Goal: Communication & Community: Participate in discussion

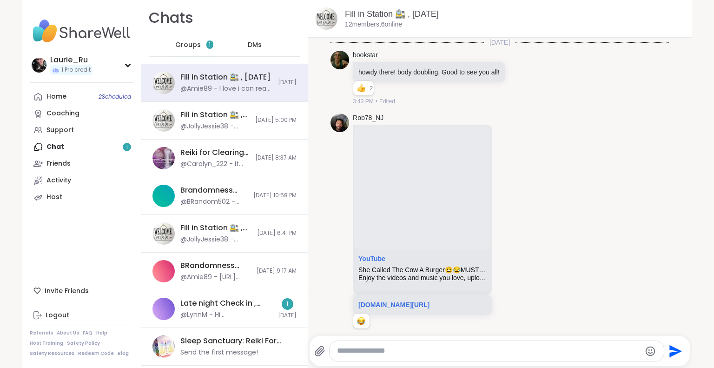
scroll to position [2013, 0]
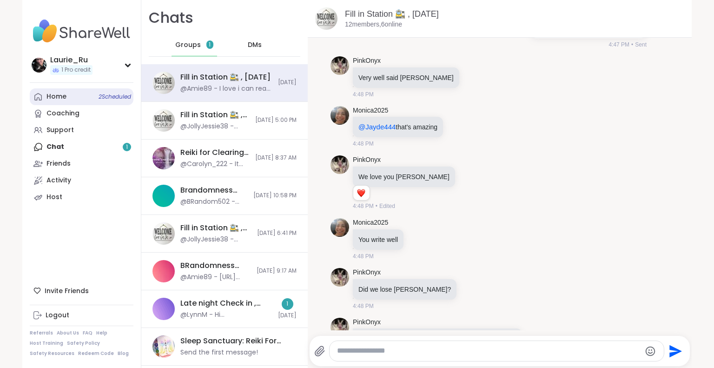
click at [116, 100] on span "2 Scheduled" at bounding box center [115, 96] width 33 height 7
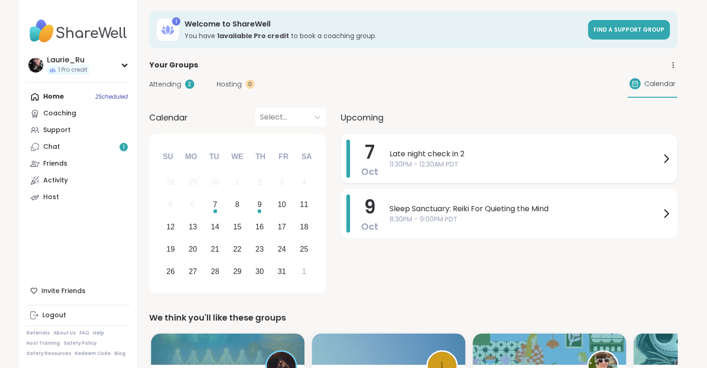
click at [663, 157] on icon at bounding box center [666, 158] width 11 height 11
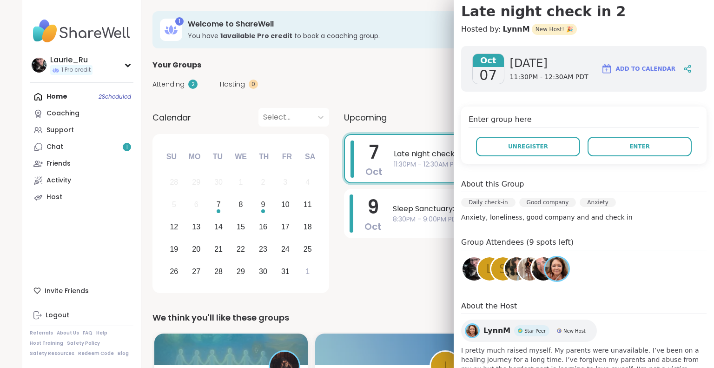
scroll to position [93, 0]
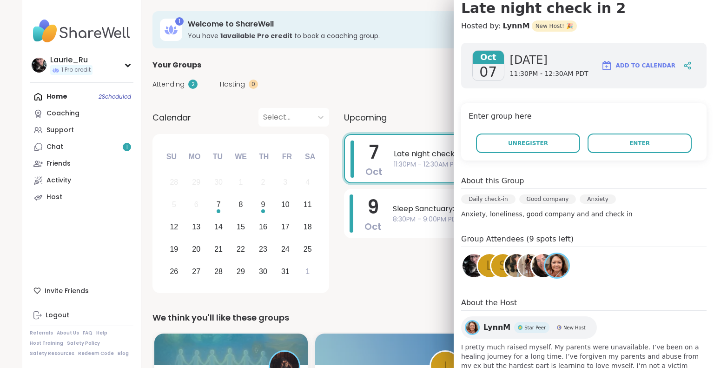
click at [478, 265] on div "l" at bounding box center [489, 265] width 23 height 23
click at [491, 263] on div "s" at bounding box center [502, 265] width 23 height 23
click at [507, 271] on img at bounding box center [516, 265] width 23 height 23
click at [518, 265] on img at bounding box center [529, 265] width 23 height 23
click at [534, 265] on img at bounding box center [543, 265] width 23 height 23
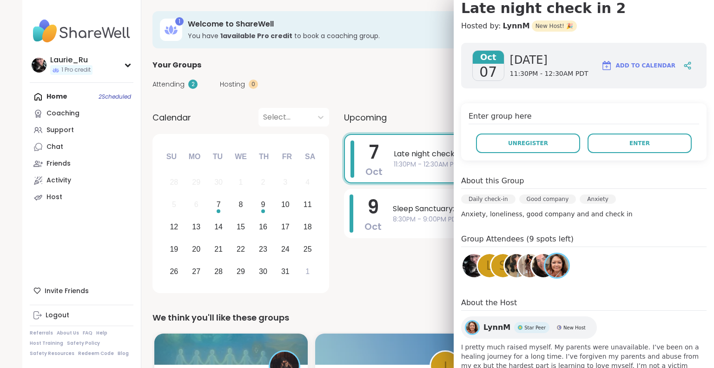
click at [551, 268] on img at bounding box center [556, 265] width 23 height 23
click at [612, 141] on button "Enter" at bounding box center [640, 143] width 104 height 20
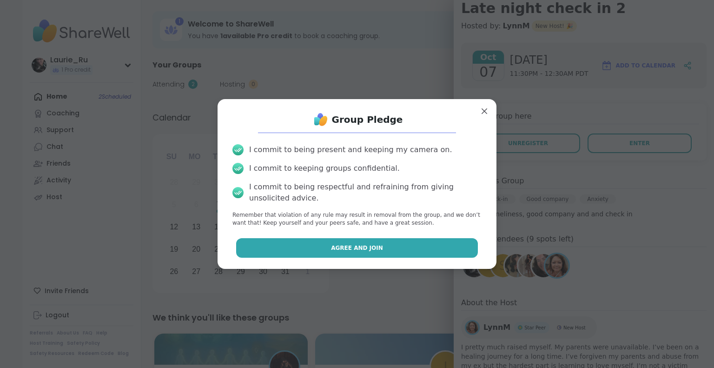
click at [368, 248] on span "Agree and Join" at bounding box center [357, 248] width 52 height 8
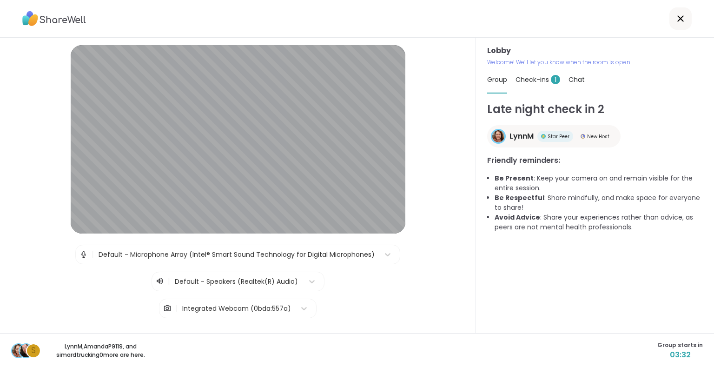
click at [534, 81] on span "Check-ins 1" at bounding box center [538, 79] width 45 height 9
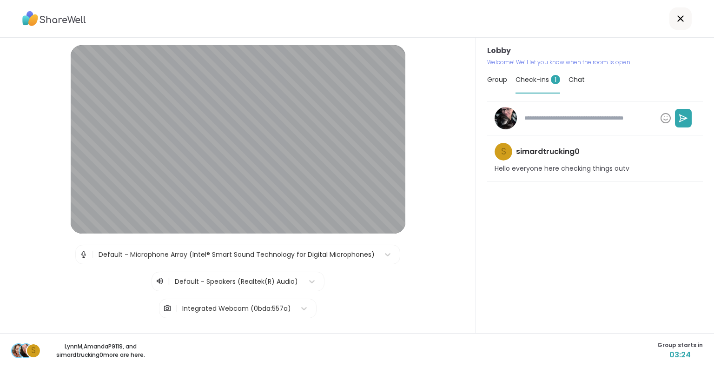
click at [501, 153] on span "s" at bounding box center [503, 151] width 5 height 13
click at [564, 126] on div at bounding box center [608, 118] width 175 height 19
click at [501, 154] on span "s" at bounding box center [503, 151] width 5 height 13
click at [22, 349] on div "l" at bounding box center [26, 350] width 13 height 13
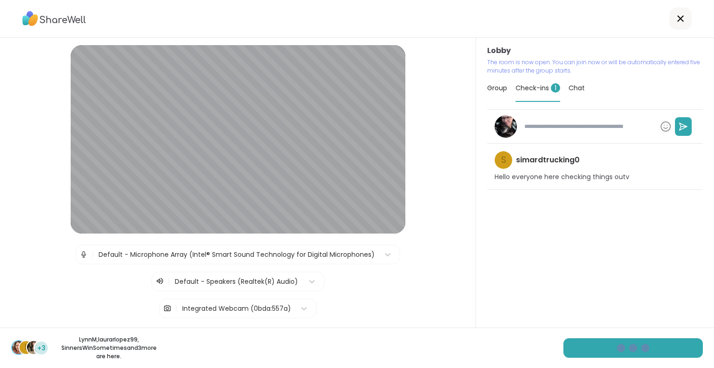
type textarea "*"
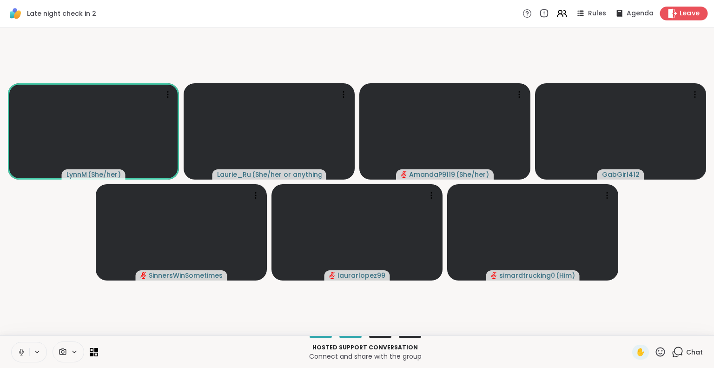
click at [680, 14] on span "Leave" at bounding box center [690, 14] width 20 height 10
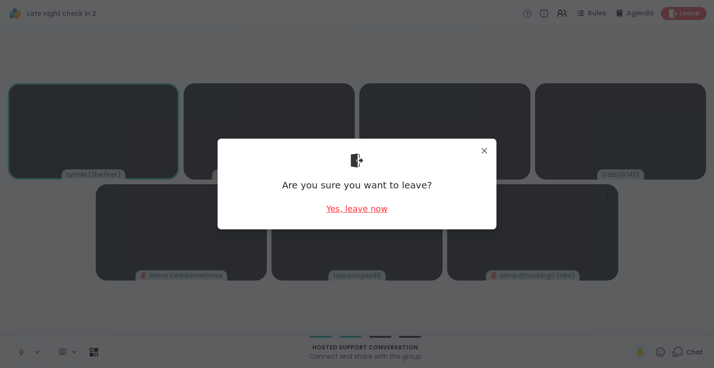
click at [343, 207] on div "Yes, leave now" at bounding box center [356, 209] width 61 height 12
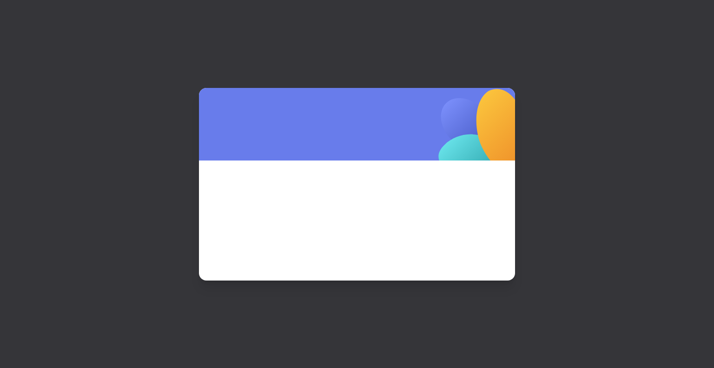
click at [343, 207] on span at bounding box center [357, 208] width 272 height 50
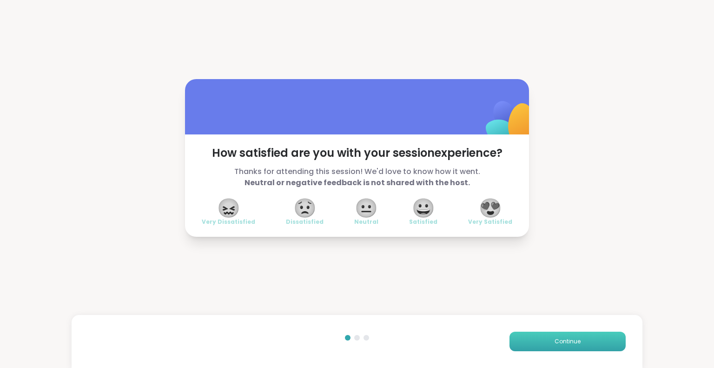
click at [555, 340] on span "Continue" at bounding box center [568, 341] width 26 height 8
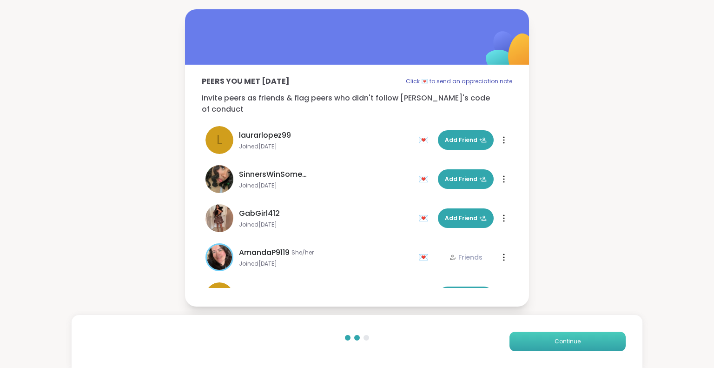
click at [555, 340] on span "Continue" at bounding box center [568, 341] width 26 height 8
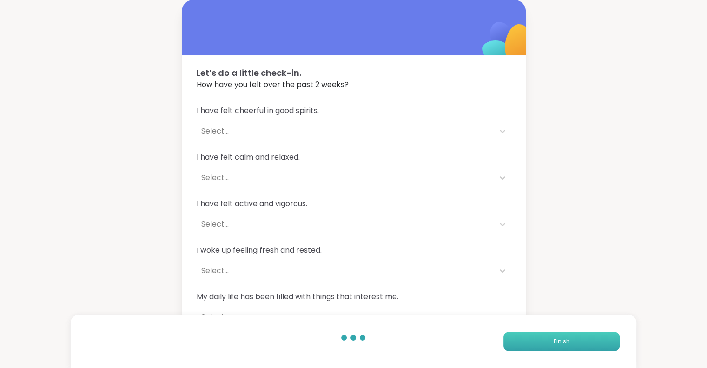
click at [551, 340] on button "Finish" at bounding box center [562, 342] width 116 height 20
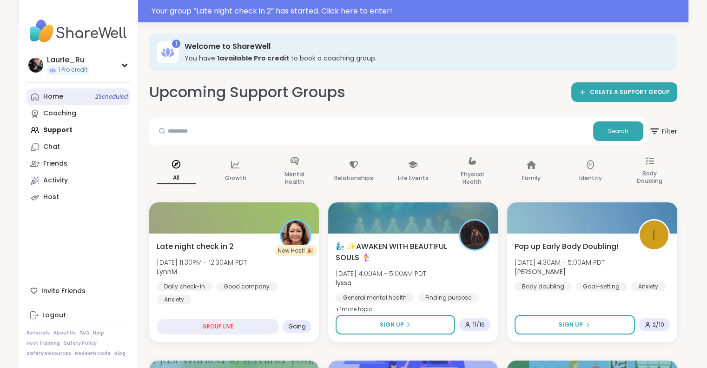
click at [60, 97] on div "Home 2 Scheduled" at bounding box center [53, 96] width 20 height 9
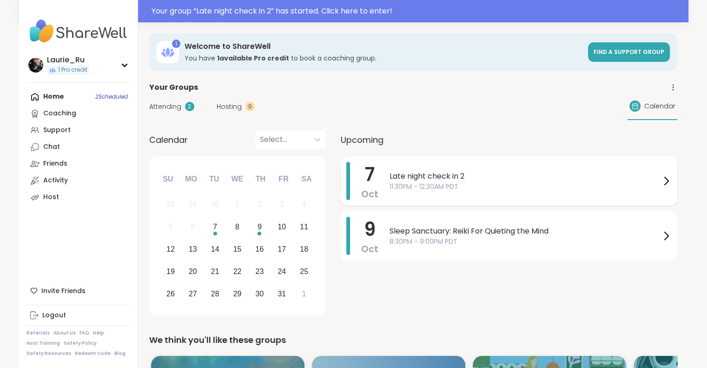
click at [406, 186] on span "11:30PM - 12:30AM PDT" at bounding box center [525, 187] width 271 height 10
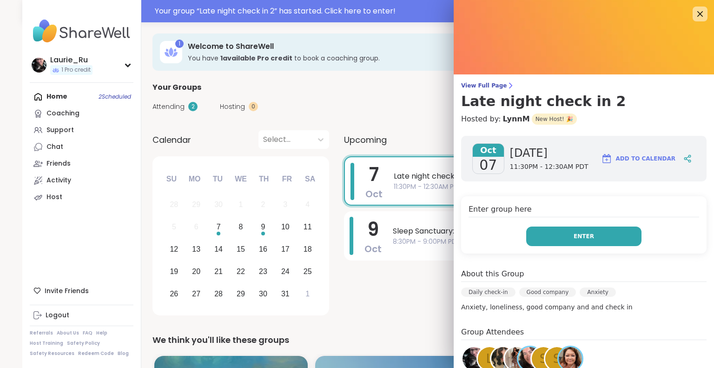
click at [532, 244] on button "Enter" at bounding box center [583, 236] width 115 height 20
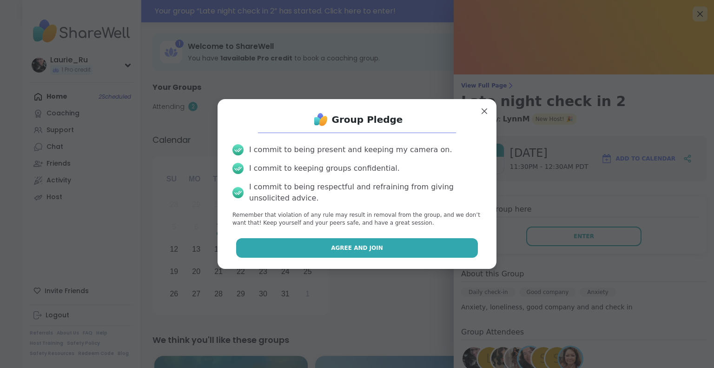
click at [413, 252] on button "Agree and Join" at bounding box center [357, 248] width 242 height 20
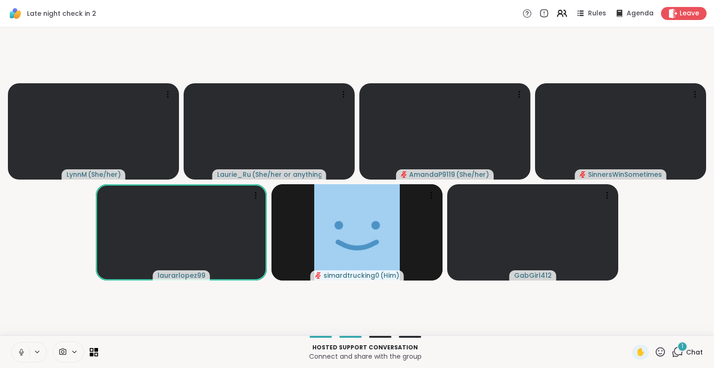
click at [677, 349] on div "1" at bounding box center [682, 346] width 10 height 10
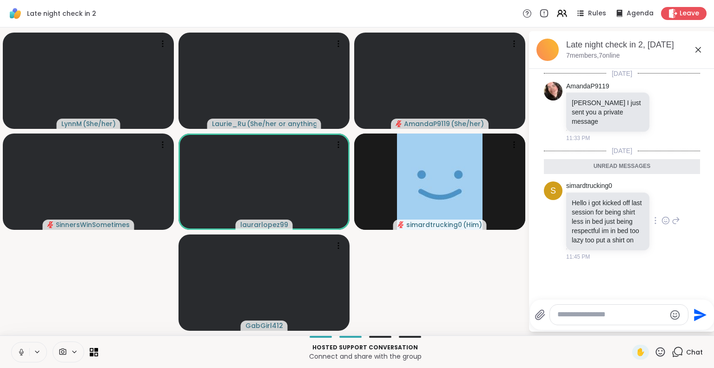
click at [662, 216] on icon at bounding box center [666, 220] width 8 height 9
click at [641, 201] on div "Select Reaction: Thumbs up" at bounding box center [645, 205] width 8 height 8
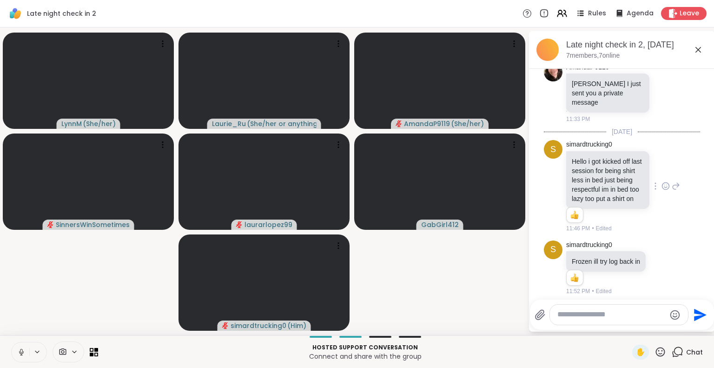
scroll to position [33, 0]
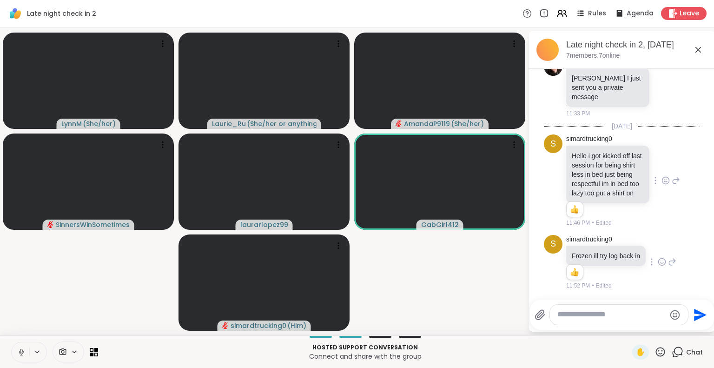
click at [658, 257] on icon at bounding box center [662, 261] width 8 height 9
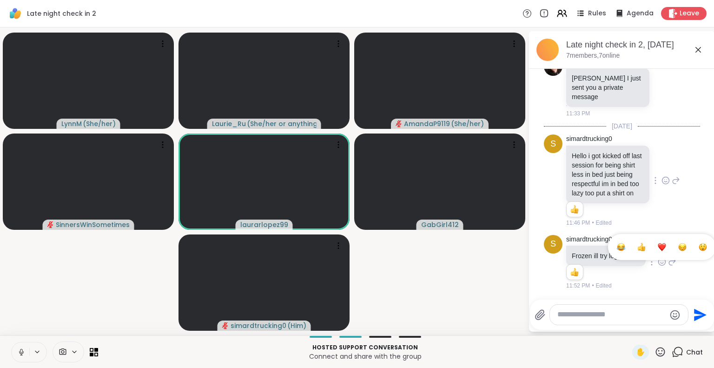
click at [637, 243] on div "Select Reaction: Thumbs up" at bounding box center [641, 247] width 8 height 8
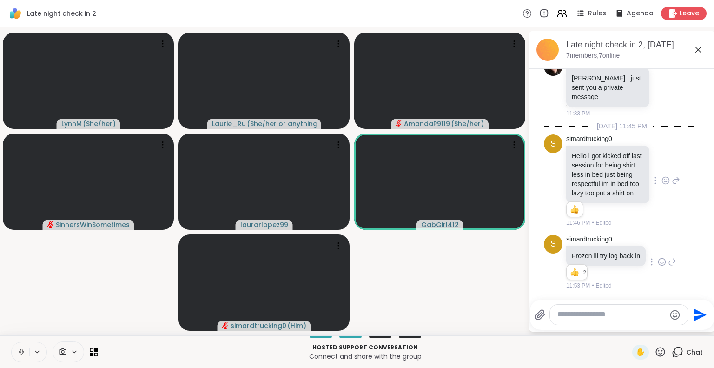
scroll to position [100, 0]
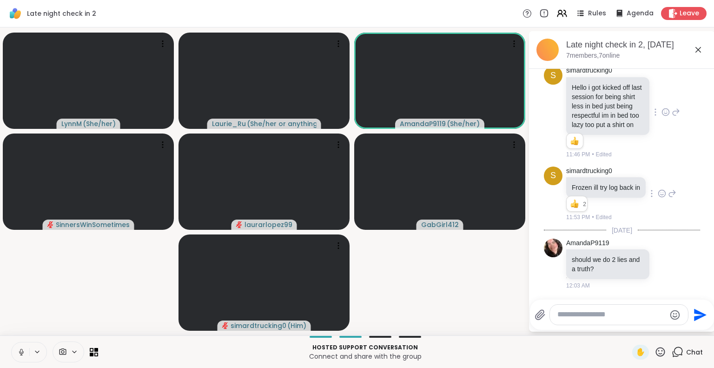
click at [19, 352] on icon at bounding box center [21, 352] width 8 height 8
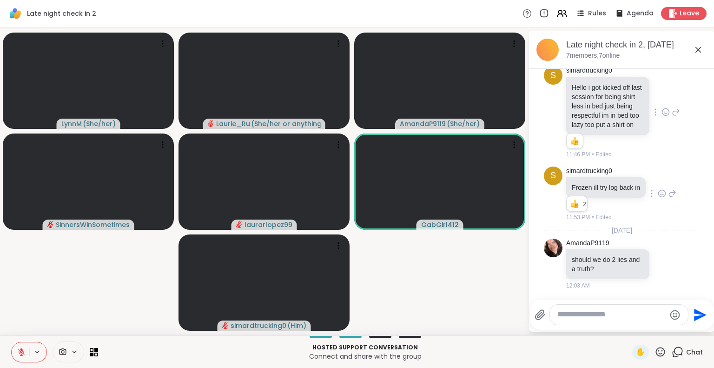
click at [20, 353] on icon at bounding box center [21, 352] width 8 height 8
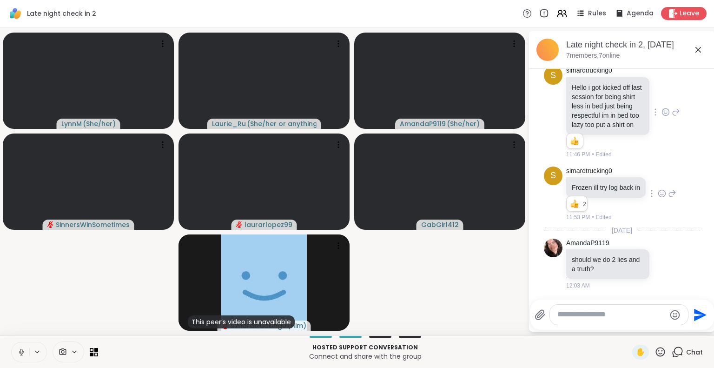
click at [21, 353] on icon at bounding box center [21, 352] width 8 height 8
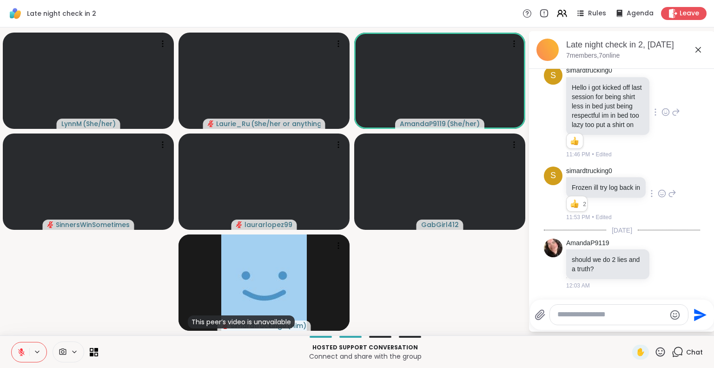
click at [20, 353] on icon at bounding box center [21, 352] width 7 height 7
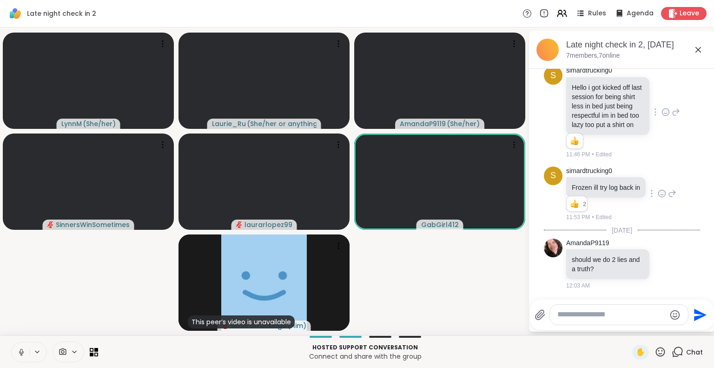
click at [22, 353] on icon at bounding box center [21, 352] width 5 height 3
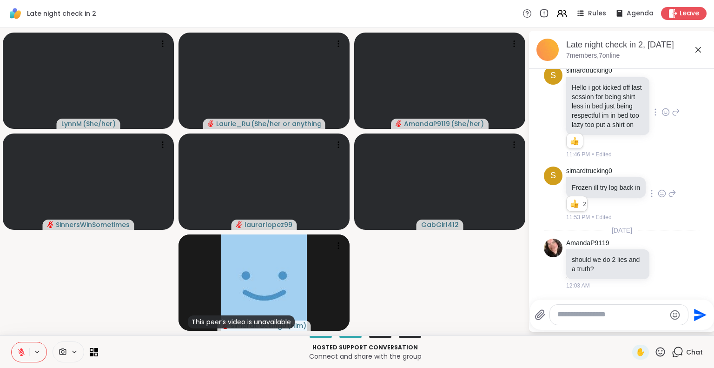
click at [73, 313] on video-player-container "LynnM ( She/her ) Laurie_Ru ( She/her or anything else ) AmandaP9119 ( She/her …" at bounding box center [264, 181] width 517 height 300
click at [20, 353] on icon at bounding box center [21, 352] width 8 height 8
click at [655, 353] on icon at bounding box center [661, 352] width 12 height 12
click at [670, 324] on span "🌟" at bounding box center [674, 327] width 9 height 11
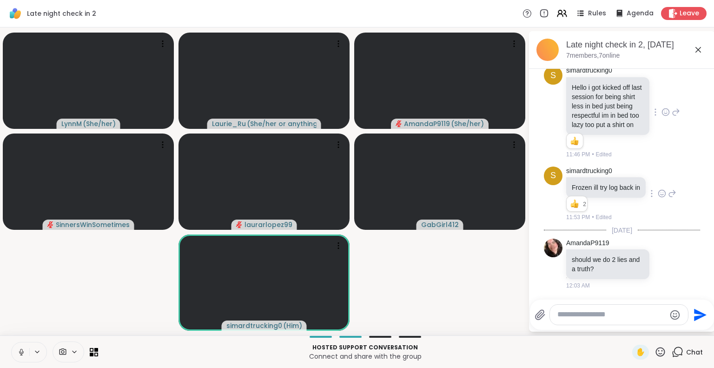
click at [50, 321] on video-player-container "LynnM ( She/her ) Laurie_Ru ( She/her or anything else ) AmandaP9119 ( She/her …" at bounding box center [264, 181] width 517 height 300
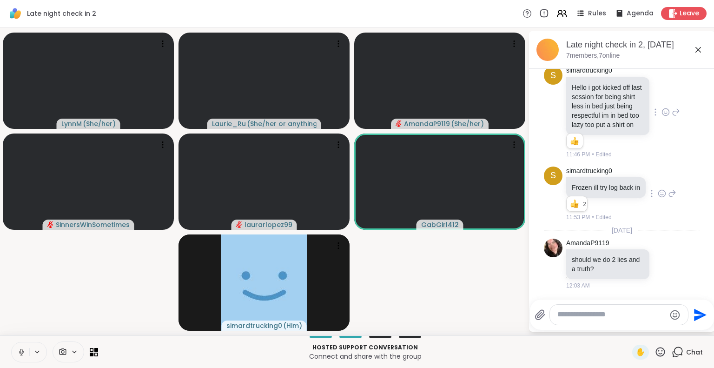
scroll to position [359, 0]
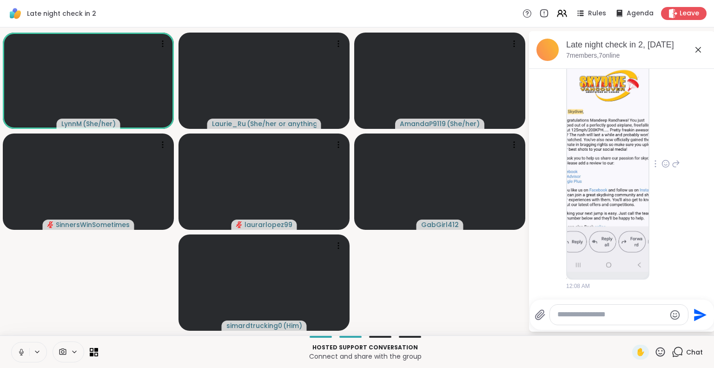
click at [610, 160] on img at bounding box center [607, 160] width 81 height 221
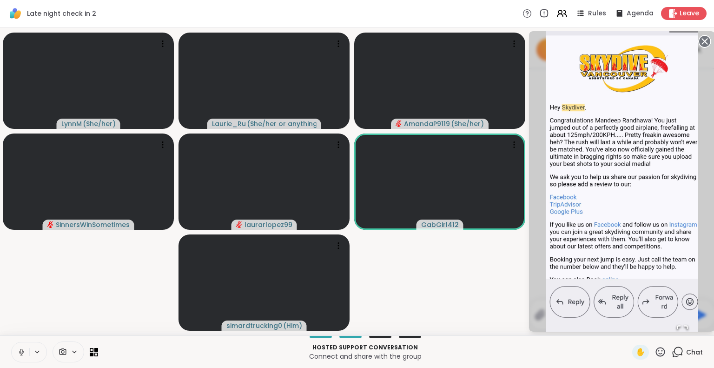
click at [703, 39] on circle at bounding box center [704, 41] width 11 height 11
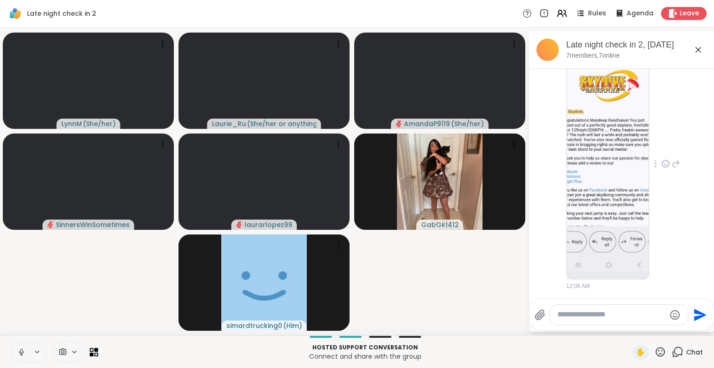
click at [707, 71] on html "Late night check in 2 Rules Agenda Leave LynnM ( She/her ) Laurie_Ru ( She/her …" at bounding box center [357, 184] width 714 height 368
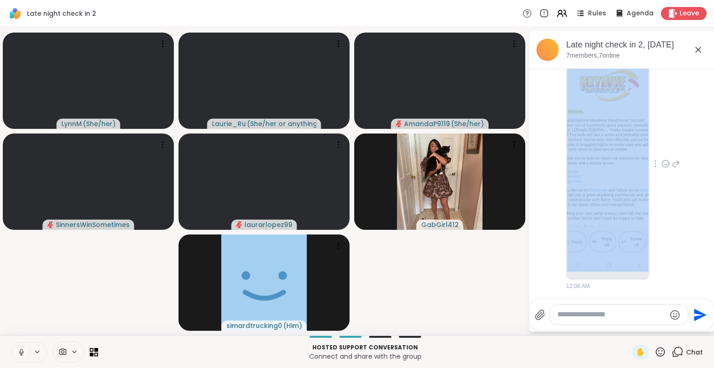
click at [707, 71] on html "Late night check in 2 Rules Agenda Leave LynnM ( She/her ) Laurie_Ru ( She/her …" at bounding box center [357, 184] width 714 height 368
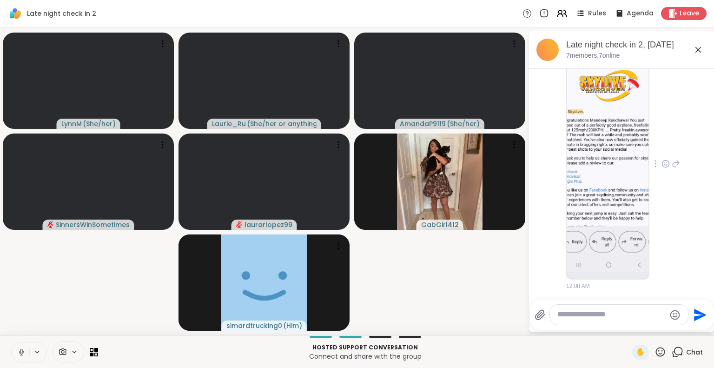
click at [467, 279] on video-player-container "LynnM ( She/her ) Laurie_Ru ( She/her or anything else ) AmandaP9119 ( She/her …" at bounding box center [264, 181] width 517 height 300
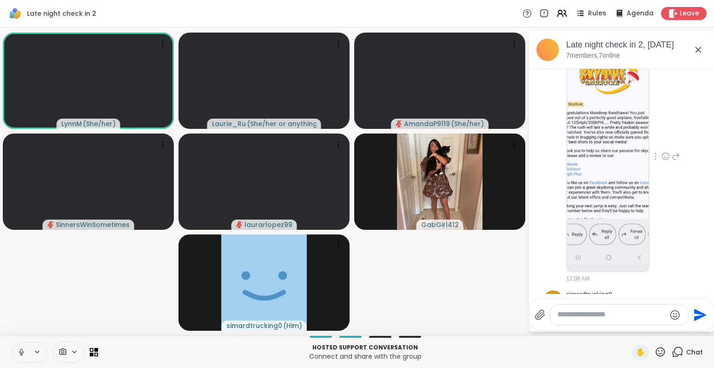
scroll to position [619, 0]
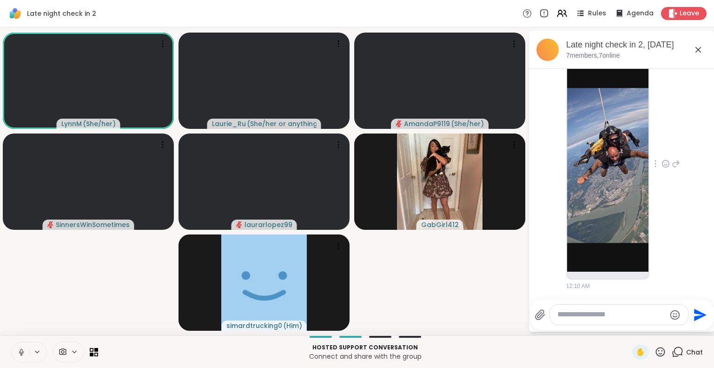
click at [626, 217] on img at bounding box center [607, 160] width 81 height 221
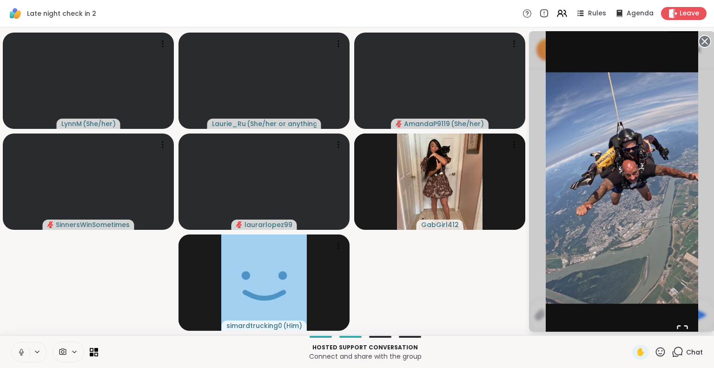
click at [703, 40] on icon at bounding box center [704, 41] width 13 height 13
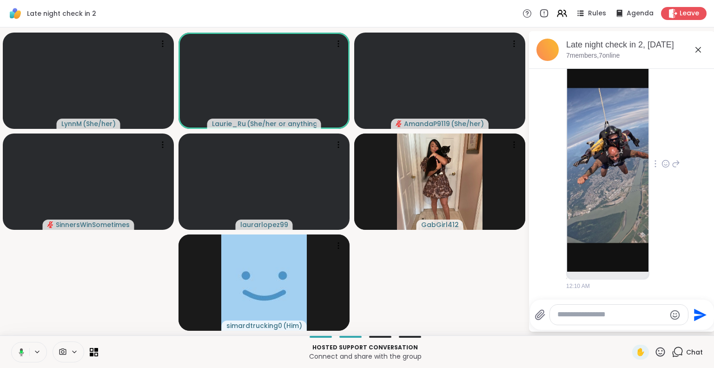
click at [703, 46] on icon at bounding box center [698, 49] width 11 height 11
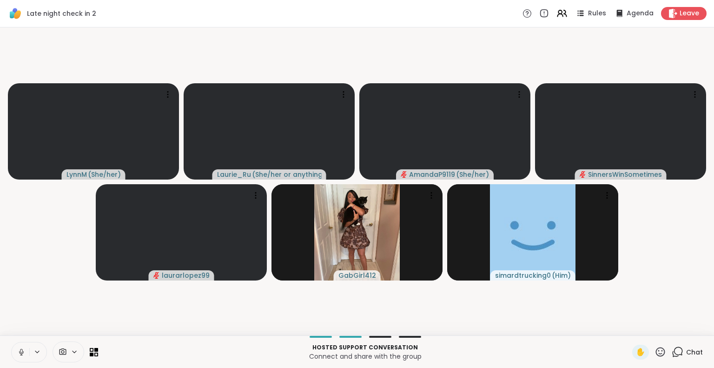
click at [656, 351] on icon at bounding box center [660, 351] width 9 height 9
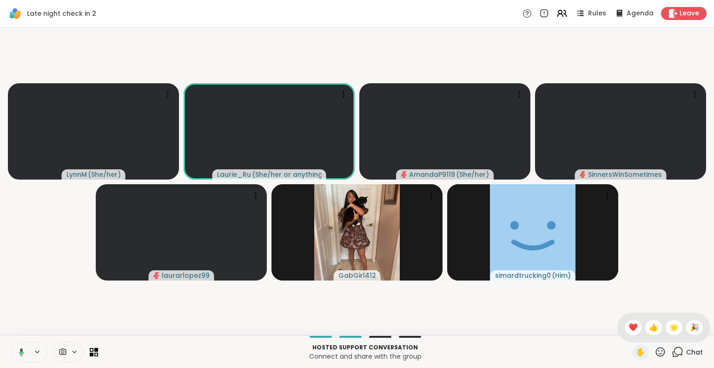
click at [656, 351] on icon at bounding box center [660, 351] width 9 height 9
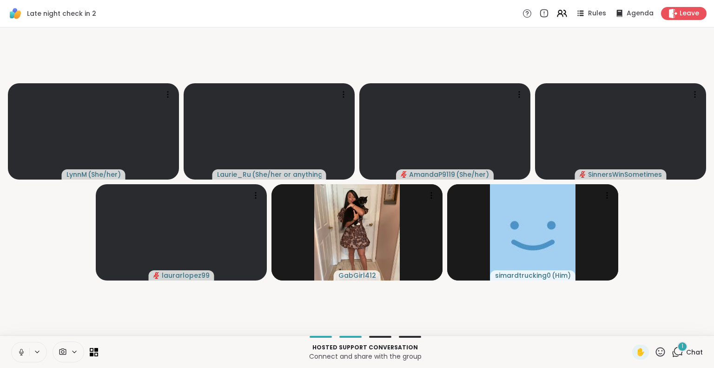
click at [672, 350] on icon at bounding box center [678, 352] width 12 height 12
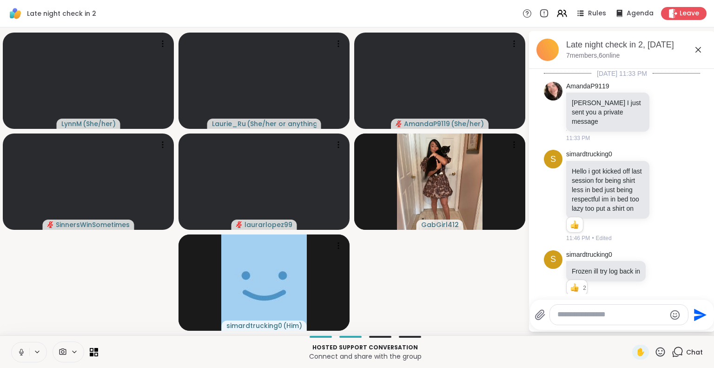
scroll to position [900, 0]
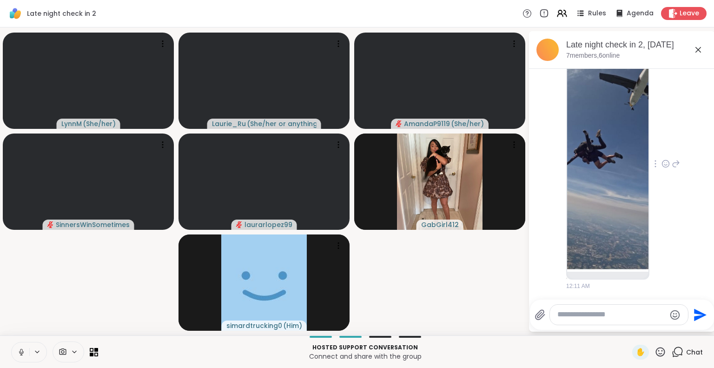
click at [593, 191] on img at bounding box center [607, 160] width 81 height 221
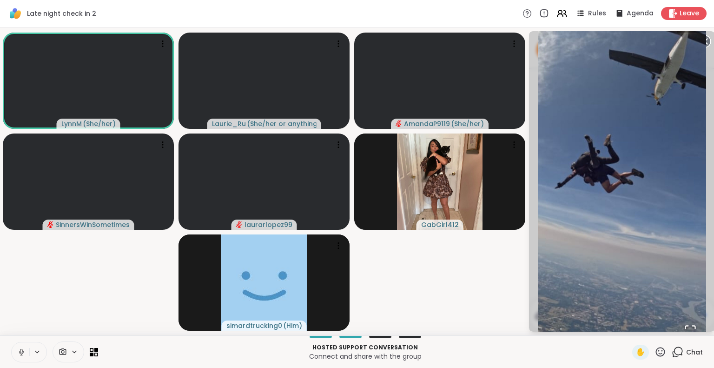
click at [500, 316] on video-player-container "LynnM ( She/her ) Laurie_Ru ( She/her or anything else ) AmandaP9119 ( She/her …" at bounding box center [264, 181] width 517 height 300
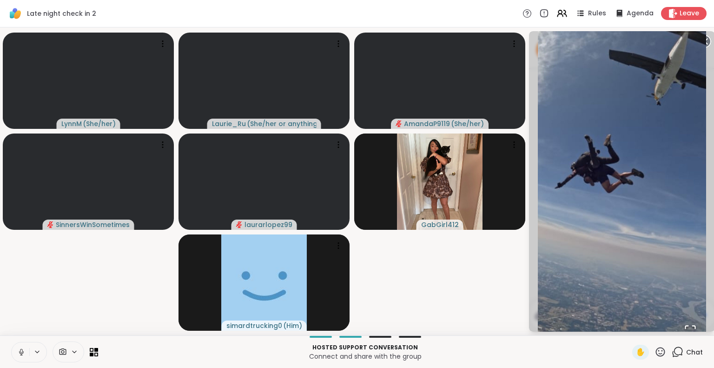
click at [673, 352] on icon at bounding box center [678, 352] width 12 height 12
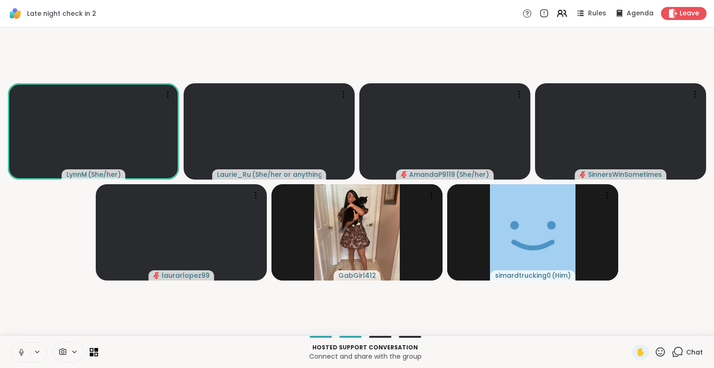
click at [673, 352] on icon at bounding box center [678, 352] width 12 height 12
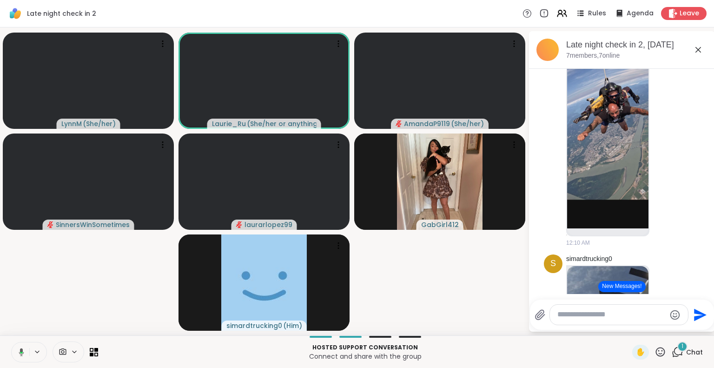
scroll to position [627, 0]
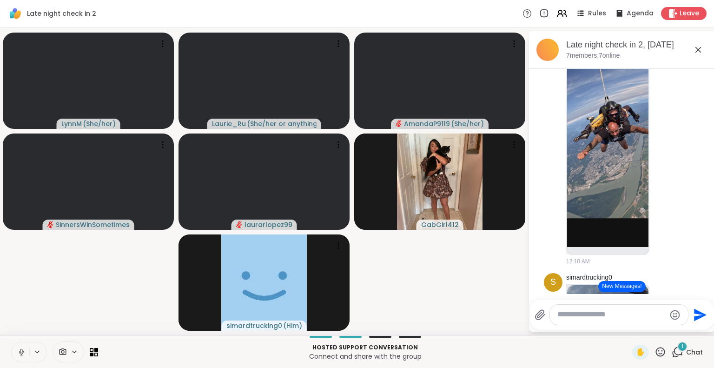
click at [624, 285] on button "New Messages!" at bounding box center [621, 286] width 47 height 11
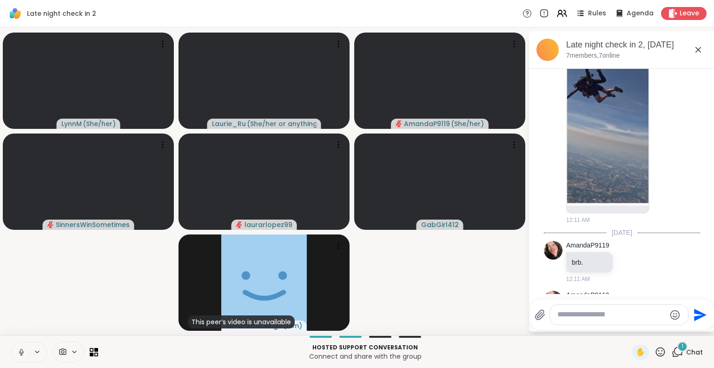
scroll to position [1004, 0]
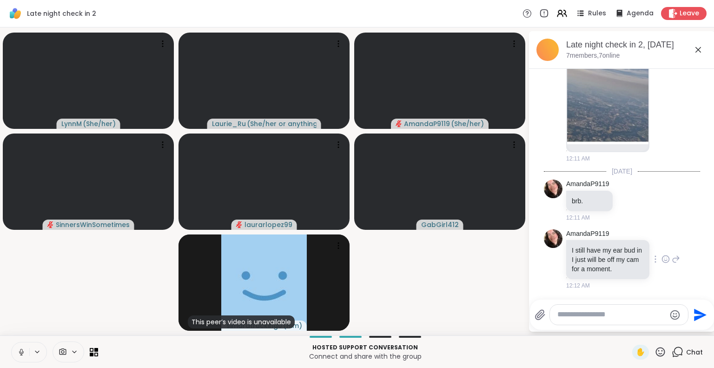
click at [664, 260] on icon at bounding box center [665, 260] width 3 height 1
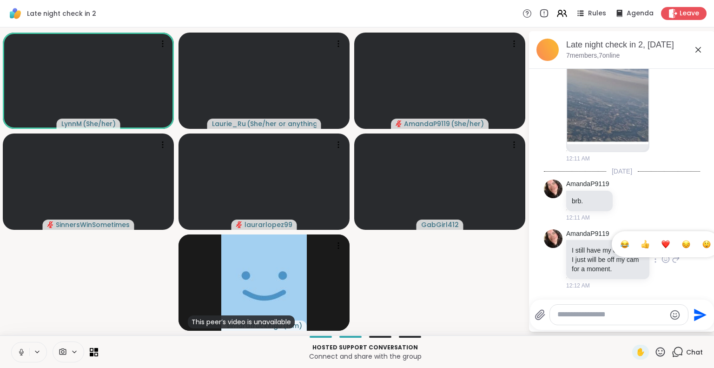
click at [641, 240] on div "Select Reaction: Thumbs up" at bounding box center [645, 244] width 8 height 8
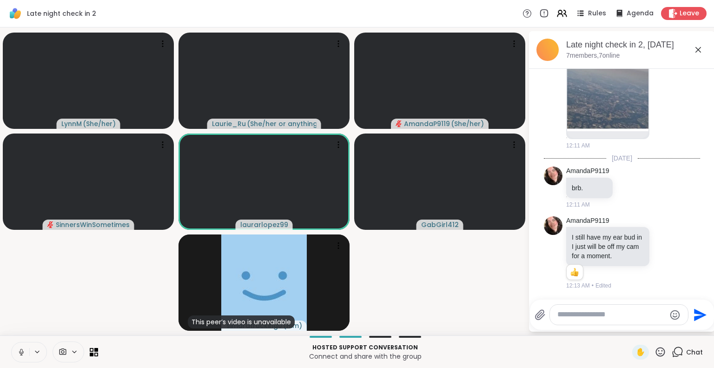
click at [21, 352] on icon at bounding box center [21, 351] width 2 height 4
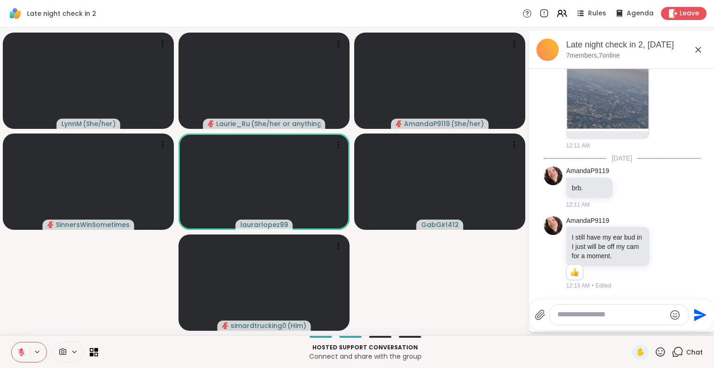
click at [20, 353] on icon at bounding box center [21, 352] width 8 height 8
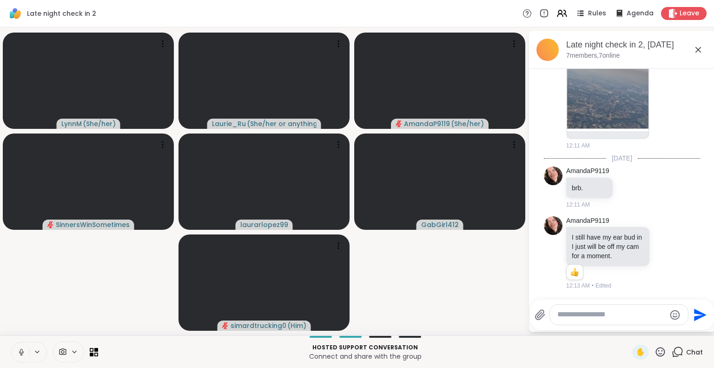
click at [21, 351] on icon at bounding box center [21, 352] width 8 height 8
click at [20, 353] on icon at bounding box center [21, 352] width 8 height 8
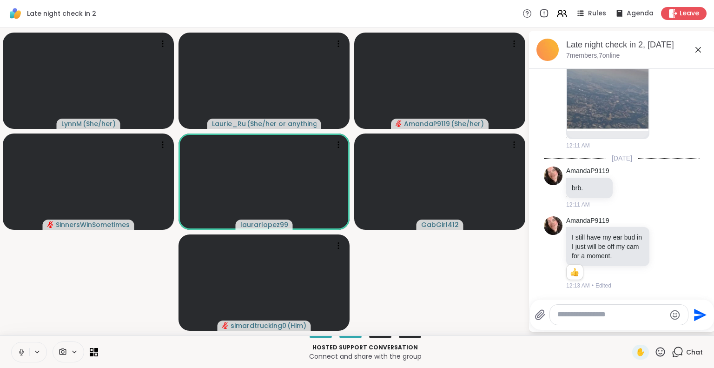
click at [20, 353] on icon at bounding box center [21, 352] width 5 height 3
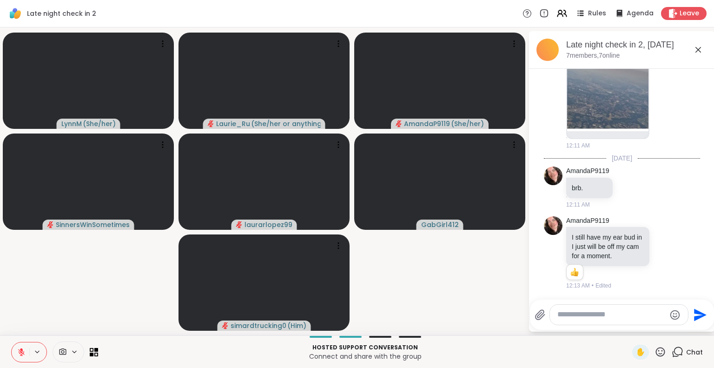
click at [22, 353] on icon at bounding box center [21, 352] width 7 height 7
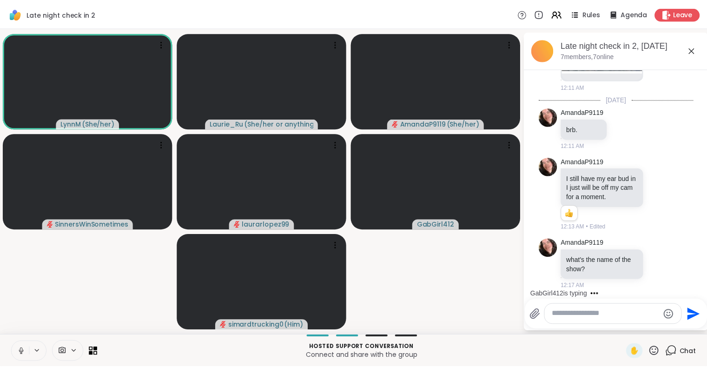
scroll to position [1126, 0]
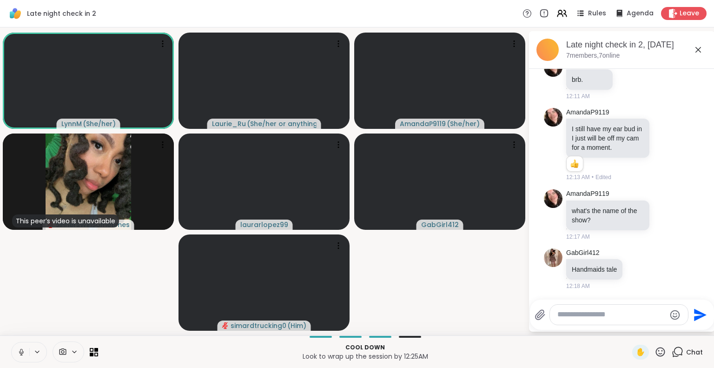
drag, startPoint x: 151, startPoint y: 349, endPoint x: 50, endPoint y: 350, distance: 100.9
click at [50, 350] on div "Cool down Look to wrap up the session by 12:25AM ✋ Chat" at bounding box center [357, 351] width 714 height 33
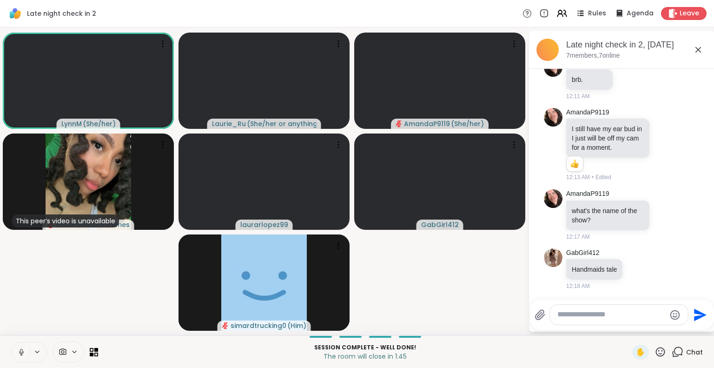
click at [655, 352] on icon at bounding box center [661, 352] width 12 height 12
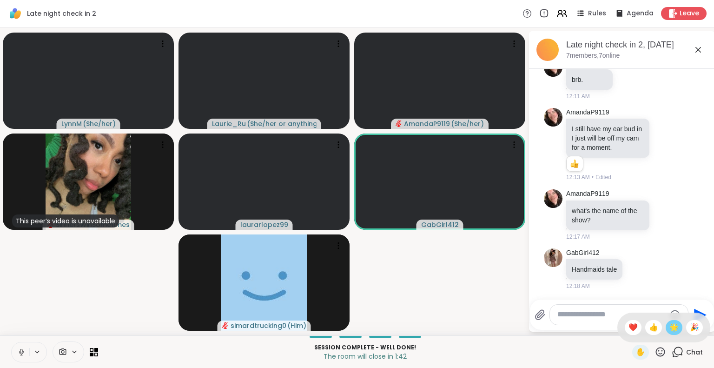
click at [670, 329] on span "🌟" at bounding box center [674, 327] width 9 height 11
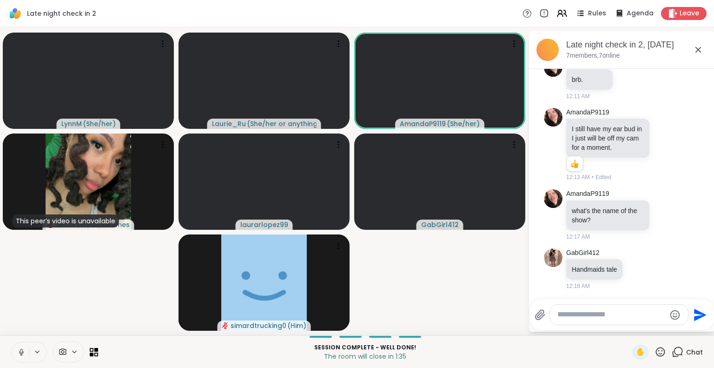
click at [668, 329] on div "Send" at bounding box center [622, 314] width 184 height 30
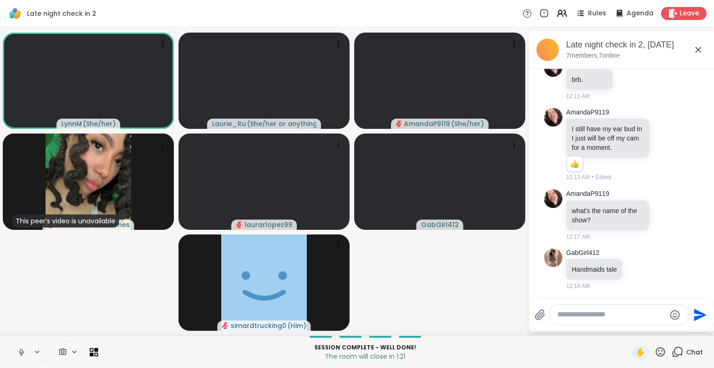
click at [700, 47] on icon at bounding box center [698, 49] width 11 height 11
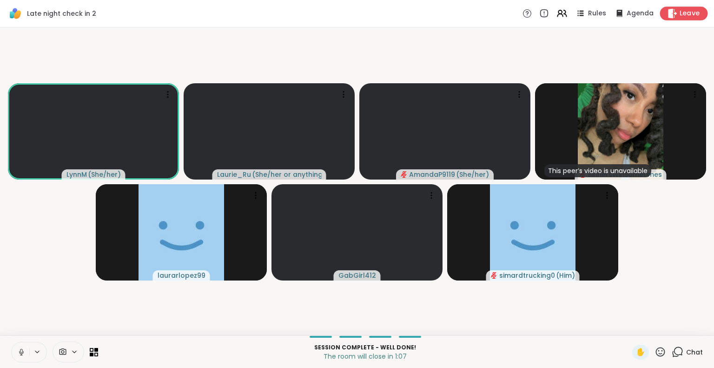
click at [685, 14] on span "Leave" at bounding box center [690, 14] width 20 height 10
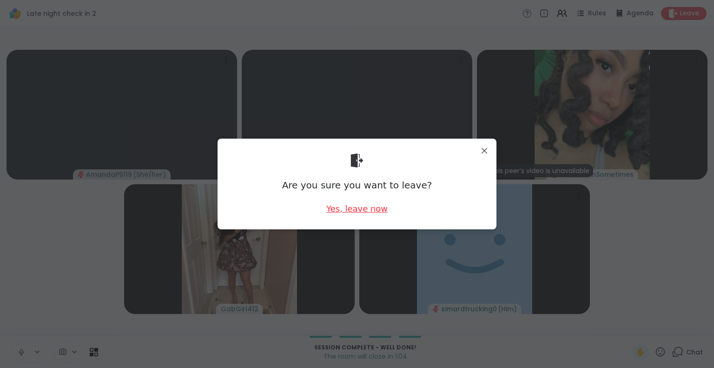
click at [357, 206] on div "Yes, leave now" at bounding box center [356, 209] width 61 height 12
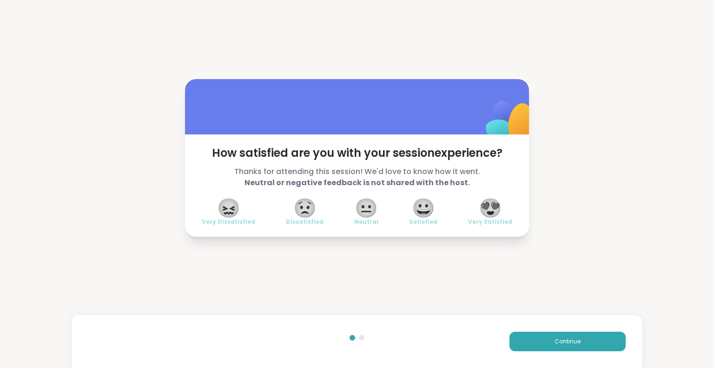
click at [488, 213] on span "😍" at bounding box center [490, 207] width 23 height 17
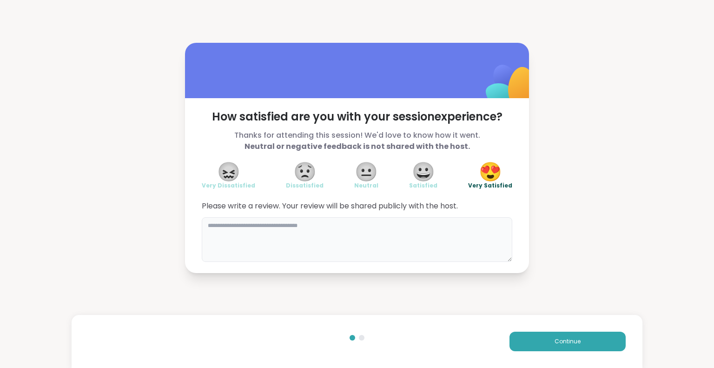
click at [375, 245] on textarea at bounding box center [357, 239] width 311 height 45
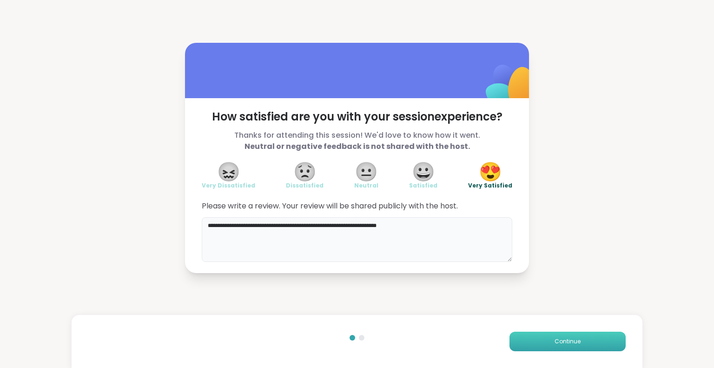
type textarea "**********"
click at [545, 344] on button "Continue" at bounding box center [568, 342] width 116 height 20
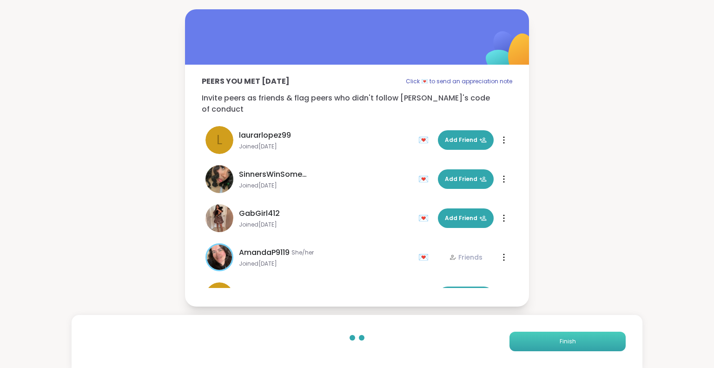
click at [545, 344] on button "Finish" at bounding box center [568, 342] width 116 height 20
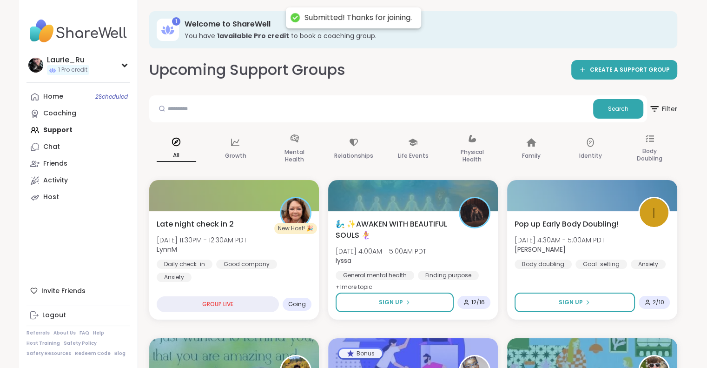
click at [113, 245] on div "Laurie_Ru 1 Pro credit Profile Membership Settings Help Home 2 Scheduled Coachi…" at bounding box center [78, 184] width 119 height 368
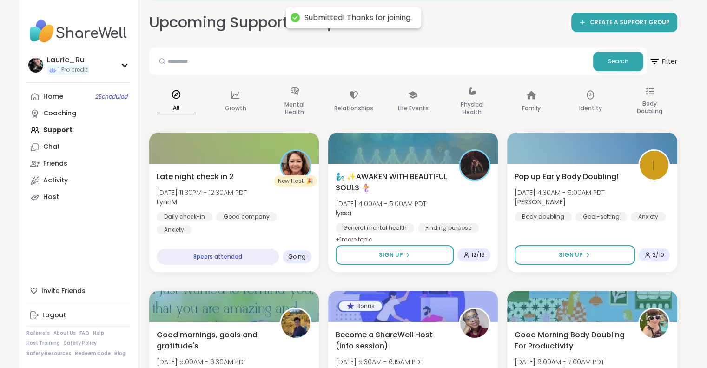
scroll to position [43, 0]
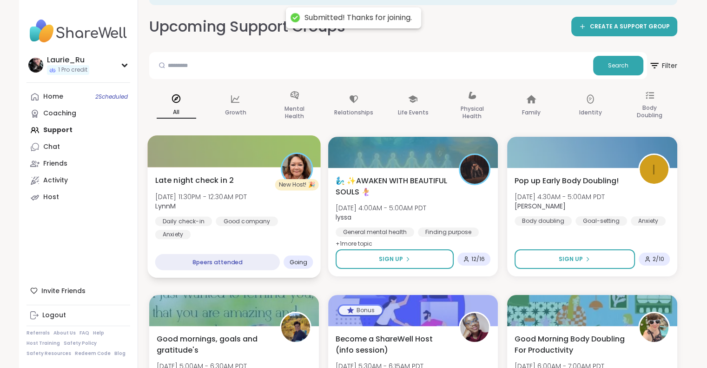
click at [221, 242] on div "Late night check in 2 Tue, Oct 07 | 11:30PM - 12:30AM PDT LynnM Daily check-in …" at bounding box center [233, 222] width 173 height 111
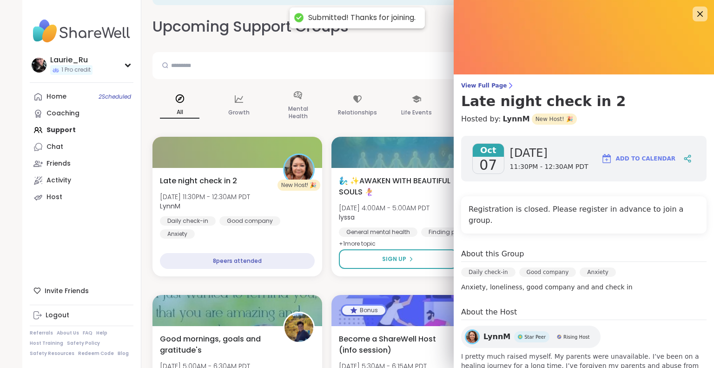
click at [466, 331] on img at bounding box center [472, 337] width 12 height 12
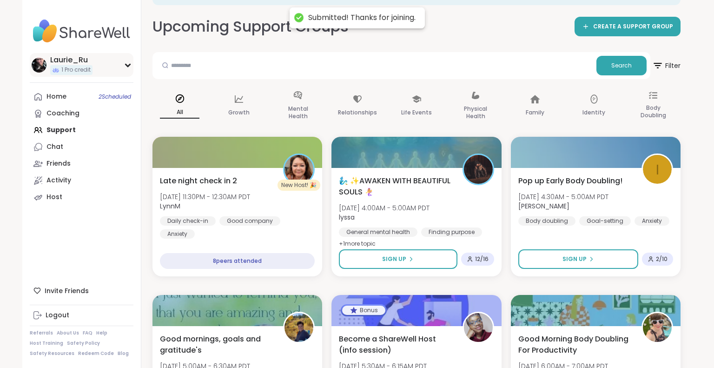
click at [39, 66] on img at bounding box center [39, 65] width 15 height 15
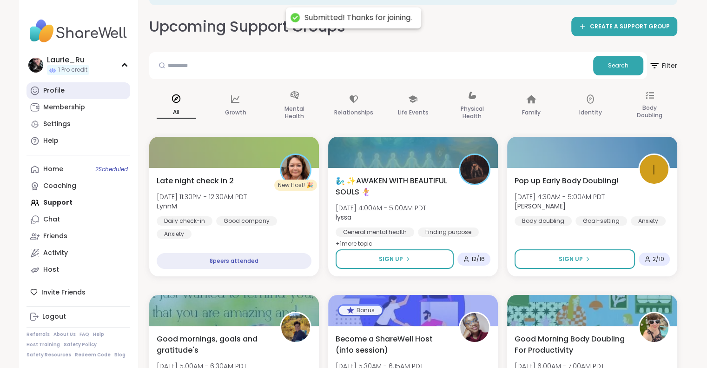
click at [55, 89] on div "Profile" at bounding box center [53, 90] width 21 height 9
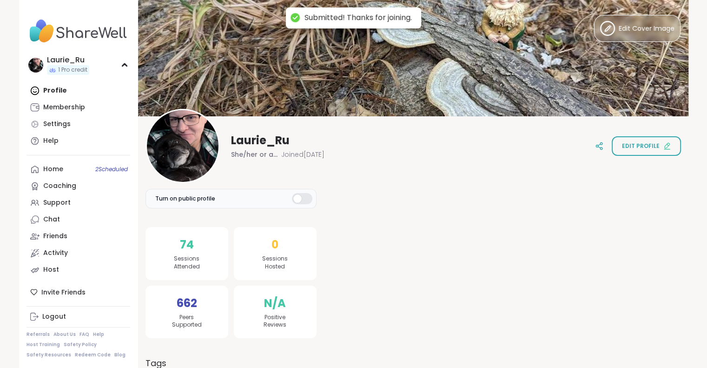
drag, startPoint x: 125, startPoint y: 0, endPoint x: 385, endPoint y: 228, distance: 346.3
drag, startPoint x: 74, startPoint y: 0, endPoint x: 402, endPoint y: 189, distance: 378.1
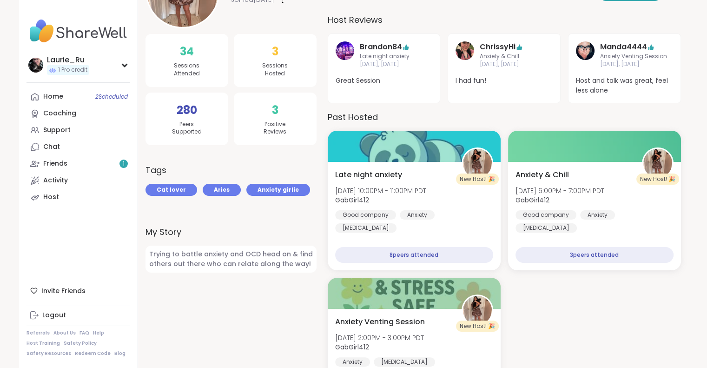
scroll to position [186, 0]
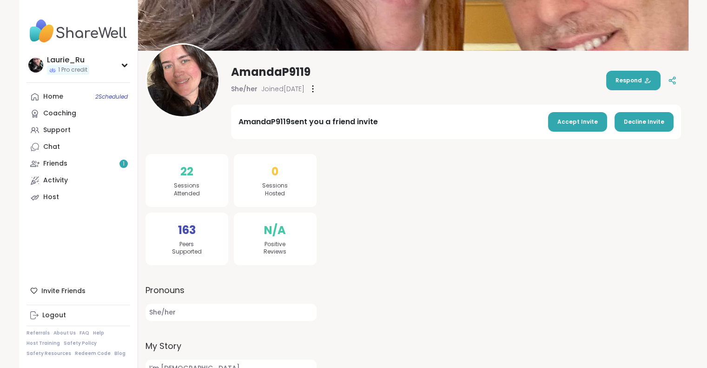
scroll to position [60, 0]
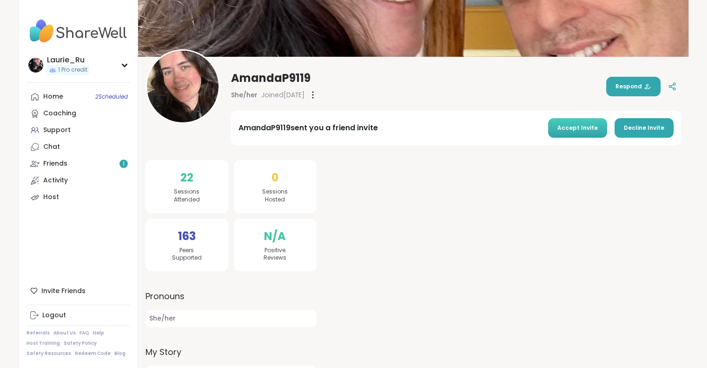
click at [575, 129] on span "Accept Invite" at bounding box center [577, 128] width 40 height 8
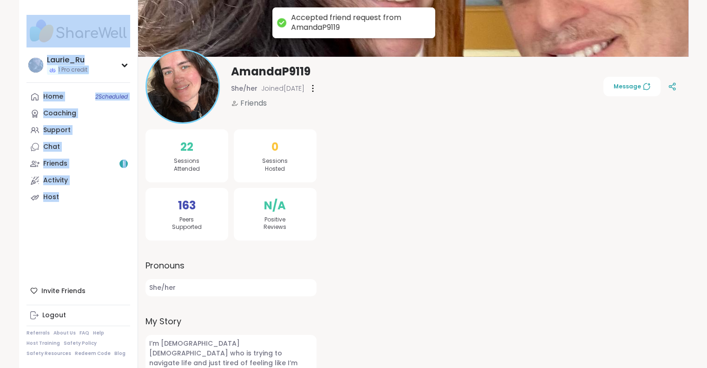
drag, startPoint x: 3, startPoint y: 232, endPoint x: 95, endPoint y: 234, distance: 92.1
click at [95, 234] on div "Laurie_Ru 1 Pro credit Laurie_Ru 1 Pro credit Profile Membership Settings Help …" at bounding box center [353, 204] width 707 height 528
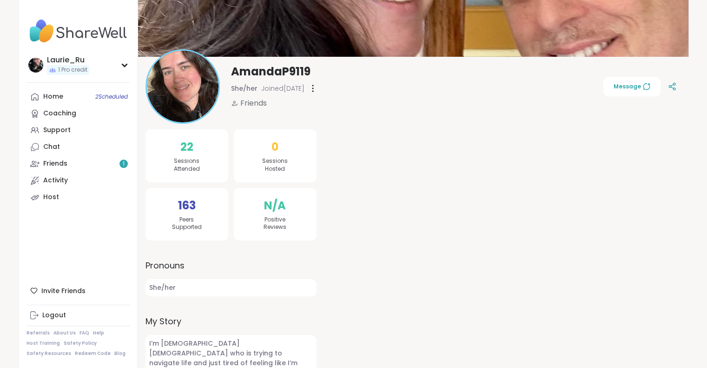
click at [471, 213] on div at bounding box center [504, 284] width 353 height 351
click at [82, 165] on link "Friends 1" at bounding box center [79, 163] width 104 height 17
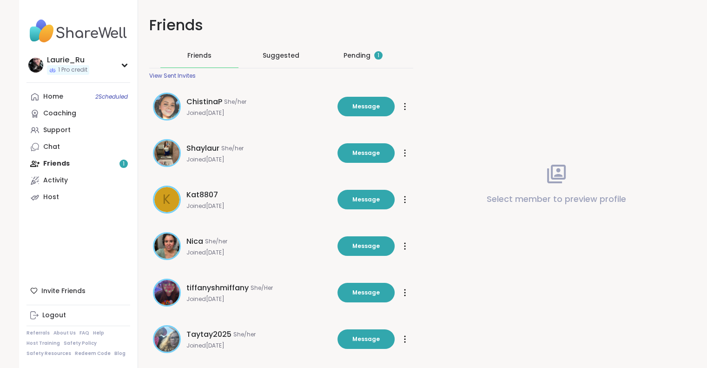
click at [360, 54] on div "Pending 1" at bounding box center [363, 55] width 39 height 9
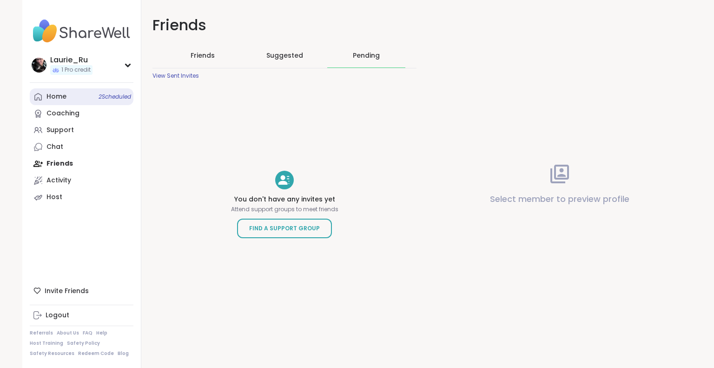
click at [106, 92] on link "Home 2 Scheduled" at bounding box center [82, 96] width 104 height 17
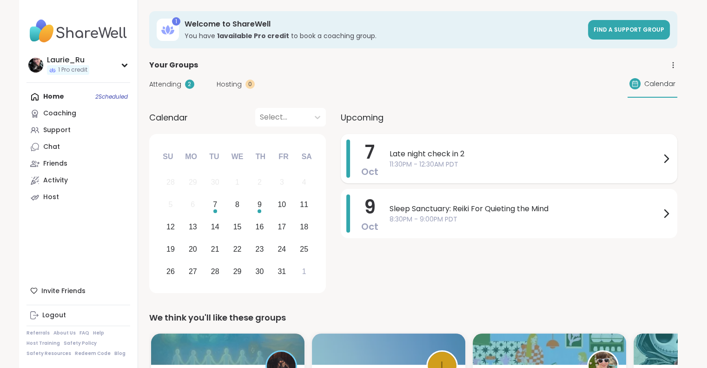
click at [423, 154] on span "Late night check in 2" at bounding box center [525, 153] width 271 height 11
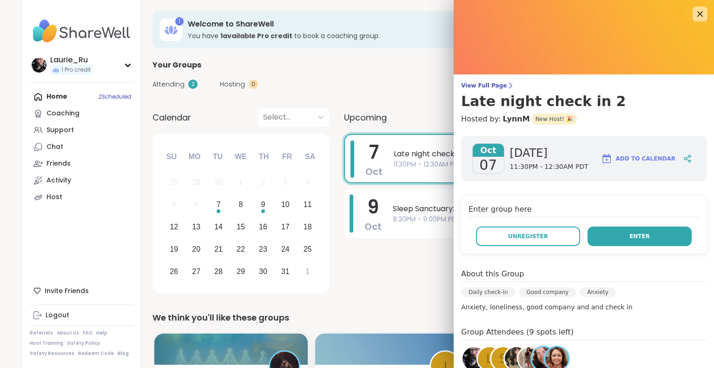
click at [630, 239] on span "Enter" at bounding box center [640, 236] width 20 height 8
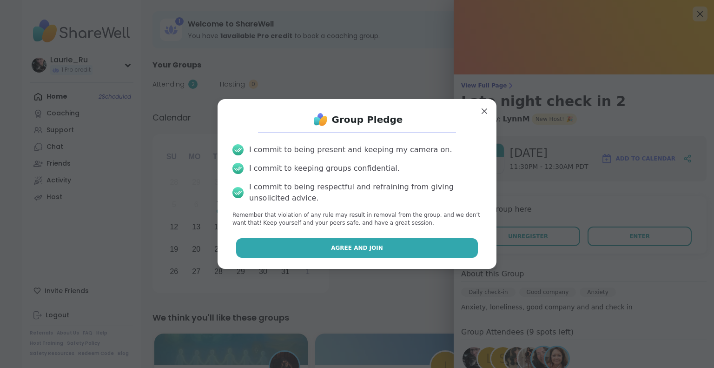
click at [381, 251] on button "Agree and Join" at bounding box center [357, 248] width 242 height 20
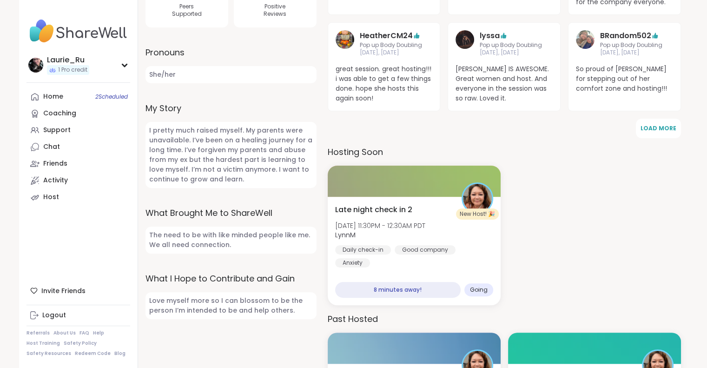
scroll to position [279, 0]
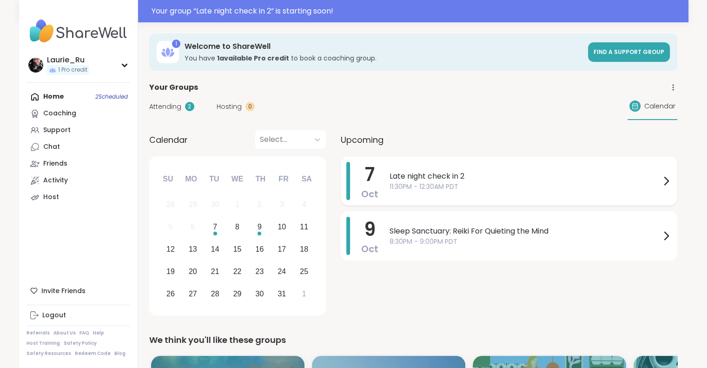
click at [434, 176] on span "Late night check in 2" at bounding box center [525, 176] width 271 height 11
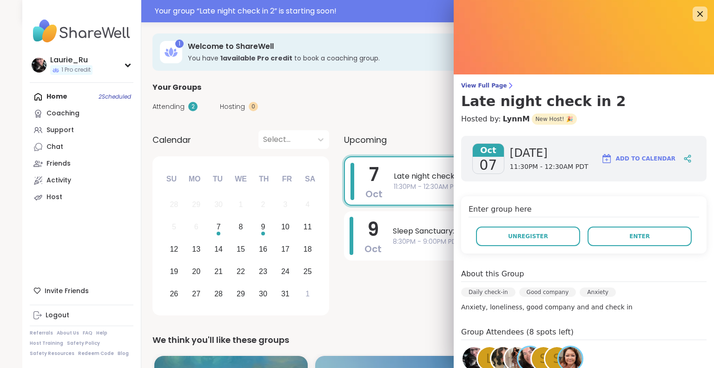
click at [540, 360] on span "s" at bounding box center [544, 359] width 8 height 18
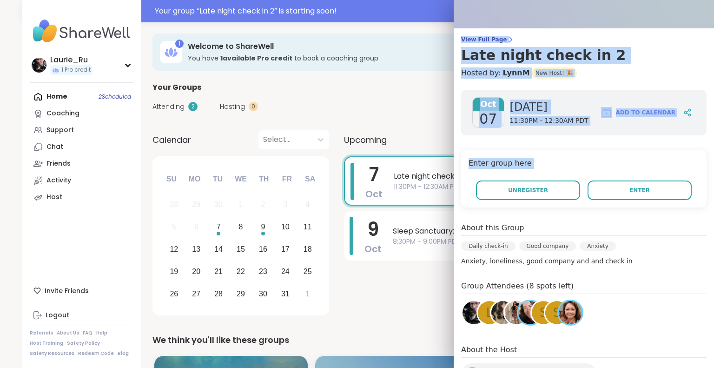
scroll to position [117, 0]
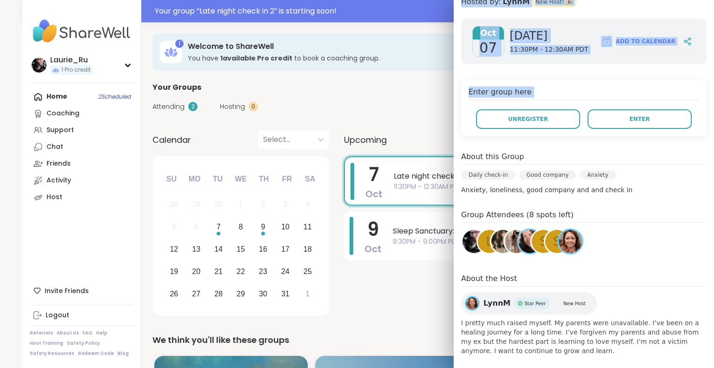
drag, startPoint x: 497, startPoint y: 259, endPoint x: 541, endPoint y: 385, distance: 133.5
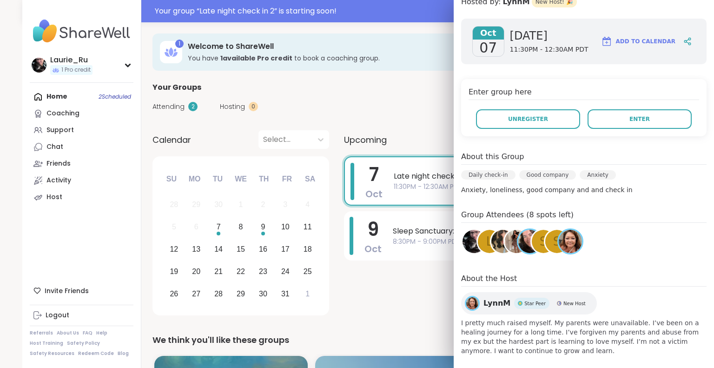
click at [663, 245] on div "Group Attendees (8 spots left) l s s" at bounding box center [583, 233] width 245 height 49
click at [642, 269] on div "Oct 07 Tuesday 11:30PM - 12:30AM PDT Add to Calendar Enter group here Unregiste…" at bounding box center [584, 187] width 260 height 352
click at [553, 243] on span "s" at bounding box center [557, 241] width 8 height 18
click at [590, 131] on div "Enter group here Unregister Enter" at bounding box center [583, 107] width 245 height 57
click at [630, 118] on span "Enter" at bounding box center [640, 119] width 20 height 8
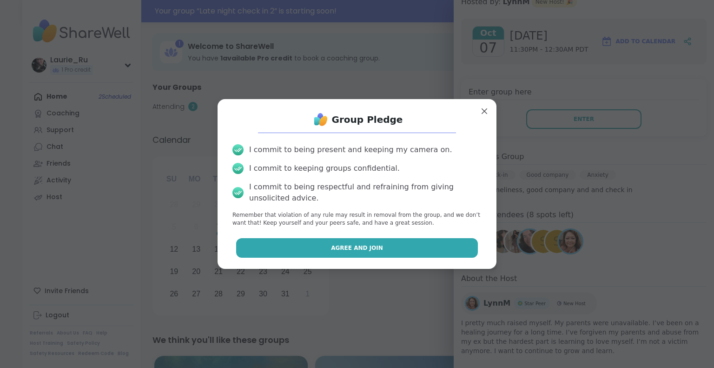
click at [355, 244] on span "Agree and Join" at bounding box center [357, 248] width 52 height 8
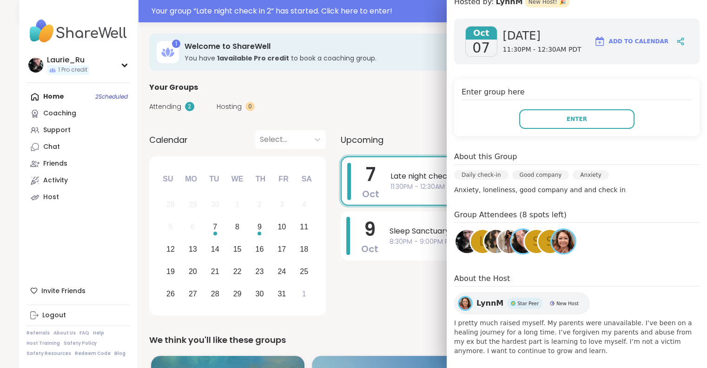
click at [491, 300] on span "LynnM" at bounding box center [490, 303] width 27 height 11
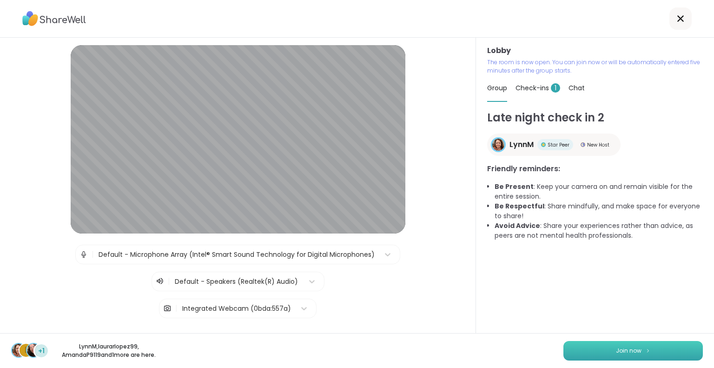
click at [625, 353] on span "Join now" at bounding box center [629, 350] width 26 height 8
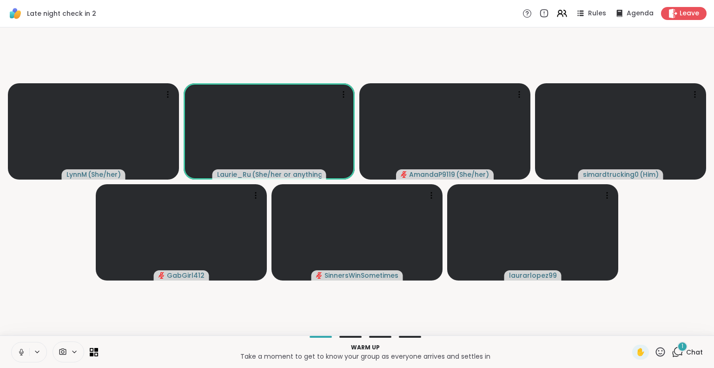
click at [677, 347] on div "1" at bounding box center [682, 346] width 10 height 10
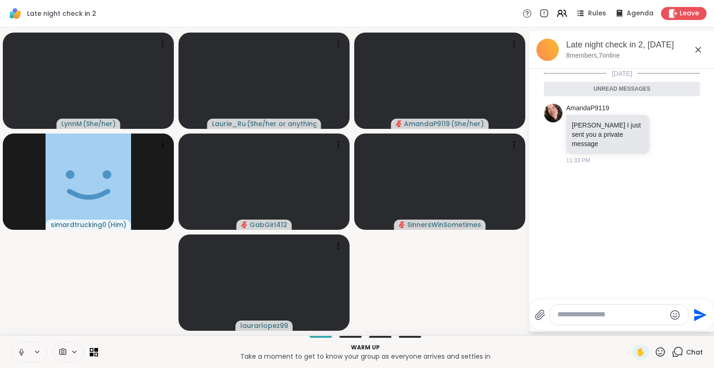
drag, startPoint x: 514, startPoint y: 265, endPoint x: 482, endPoint y: 273, distance: 33.0
click at [482, 273] on video-player-container "LynnM ( She/her ) Laurie_Ru ( She/her or anything else ) AmandaP9119 ( She/her …" at bounding box center [264, 181] width 517 height 300
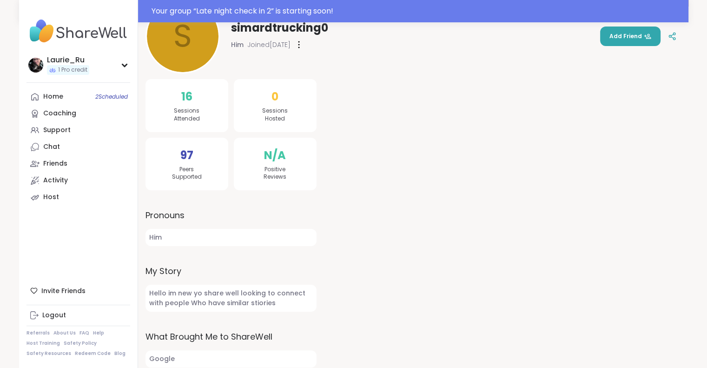
scroll to position [141, 0]
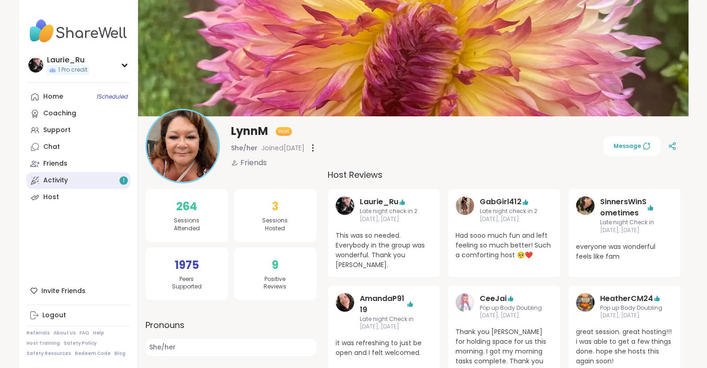
click at [115, 179] on link "Activity 1" at bounding box center [79, 180] width 104 height 17
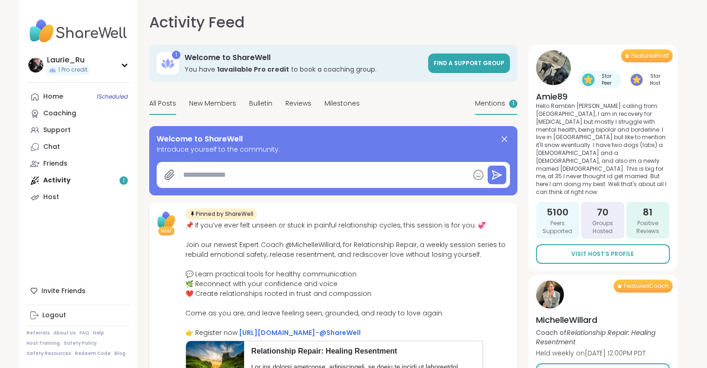
click at [498, 103] on span "Mentions" at bounding box center [490, 104] width 30 height 10
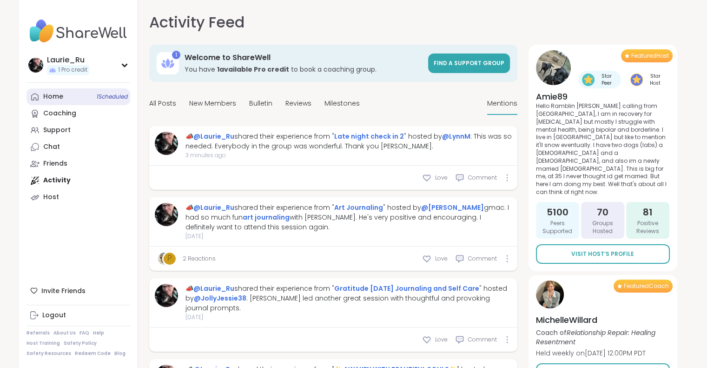
click at [59, 100] on div "Home 1 Scheduled" at bounding box center [53, 96] width 20 height 9
